Goal: Leave review/rating: Share an evaluation or opinion about a product, service, or content

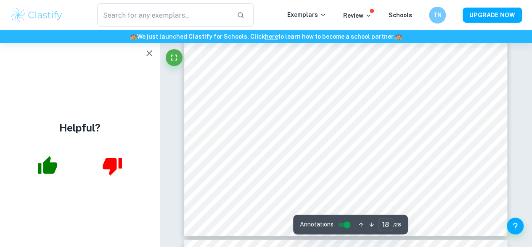
scroll to position [7613, 0]
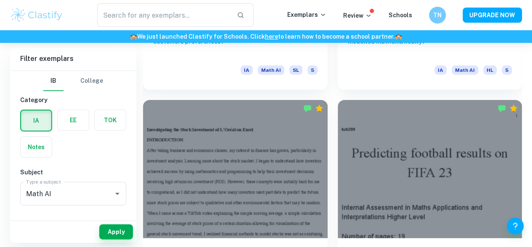
scroll to position [1303, 0]
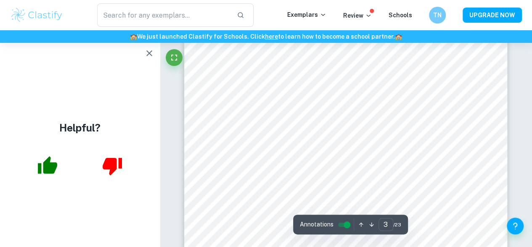
scroll to position [1147, 0]
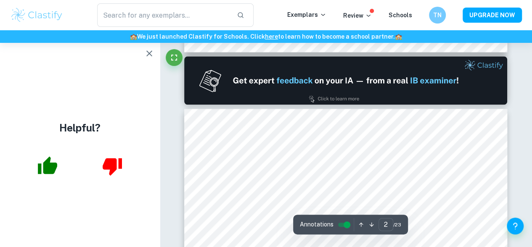
type input "1"
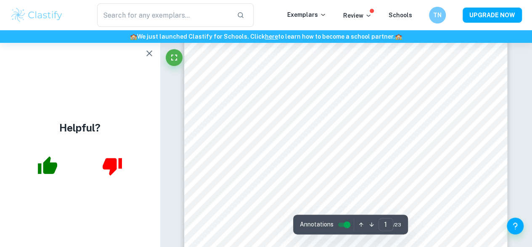
scroll to position [79, 0]
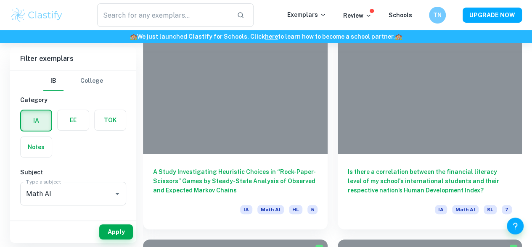
scroll to position [1613, 0]
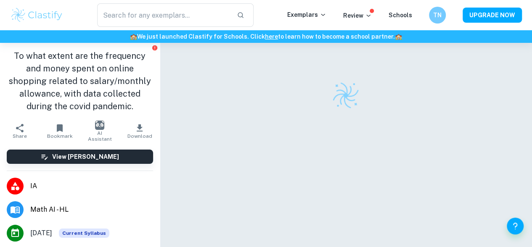
click at [347, 127] on div at bounding box center [345, 159] width 323 height 232
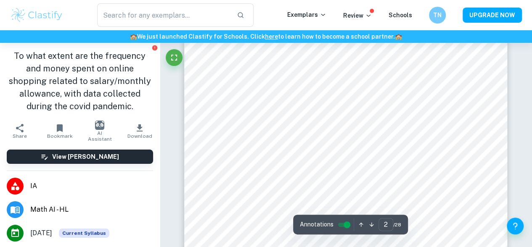
scroll to position [594, 0]
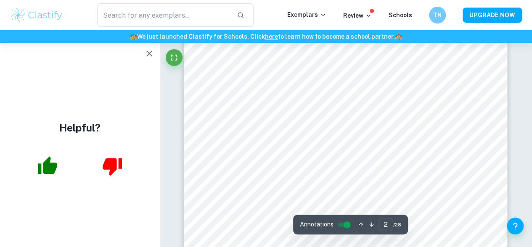
click at [151, 55] on icon "button" at bounding box center [149, 53] width 6 height 6
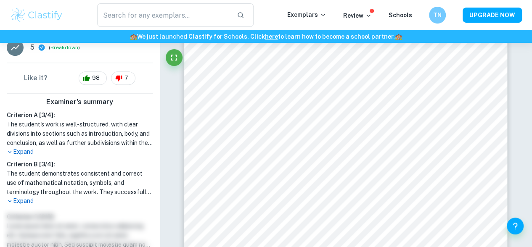
scroll to position [214, 0]
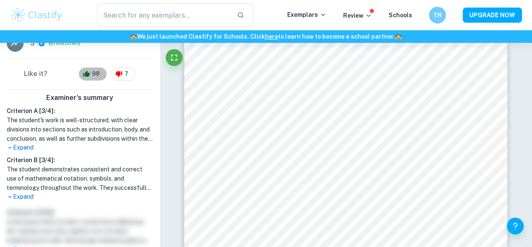
click at [92, 74] on span "98" at bounding box center [95, 74] width 17 height 8
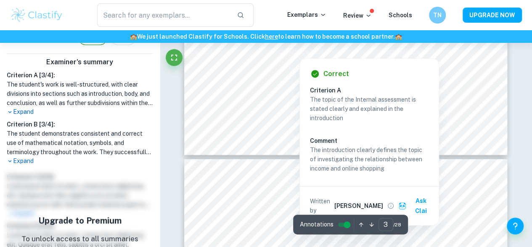
scroll to position [1380, 0]
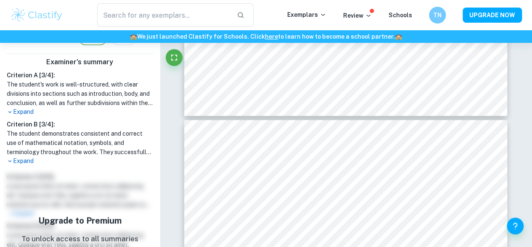
type input "4"
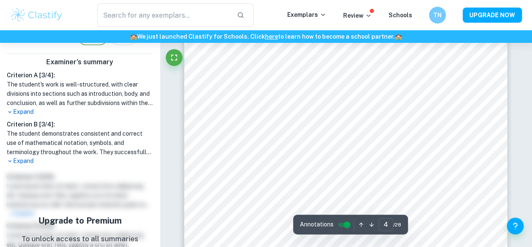
scroll to position [1716, 0]
